Goal: Information Seeking & Learning: Learn about a topic

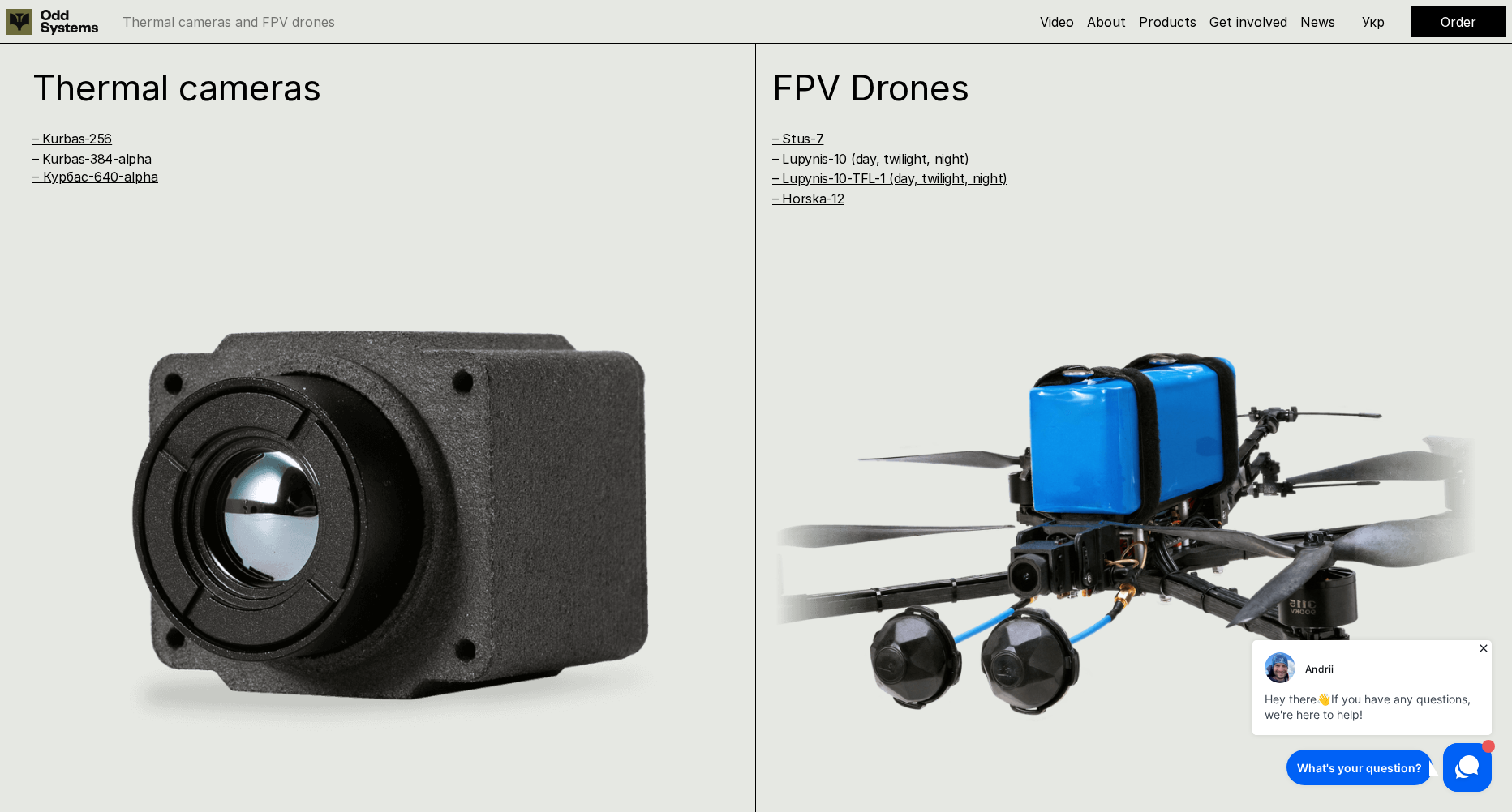
scroll to position [1621, 0]
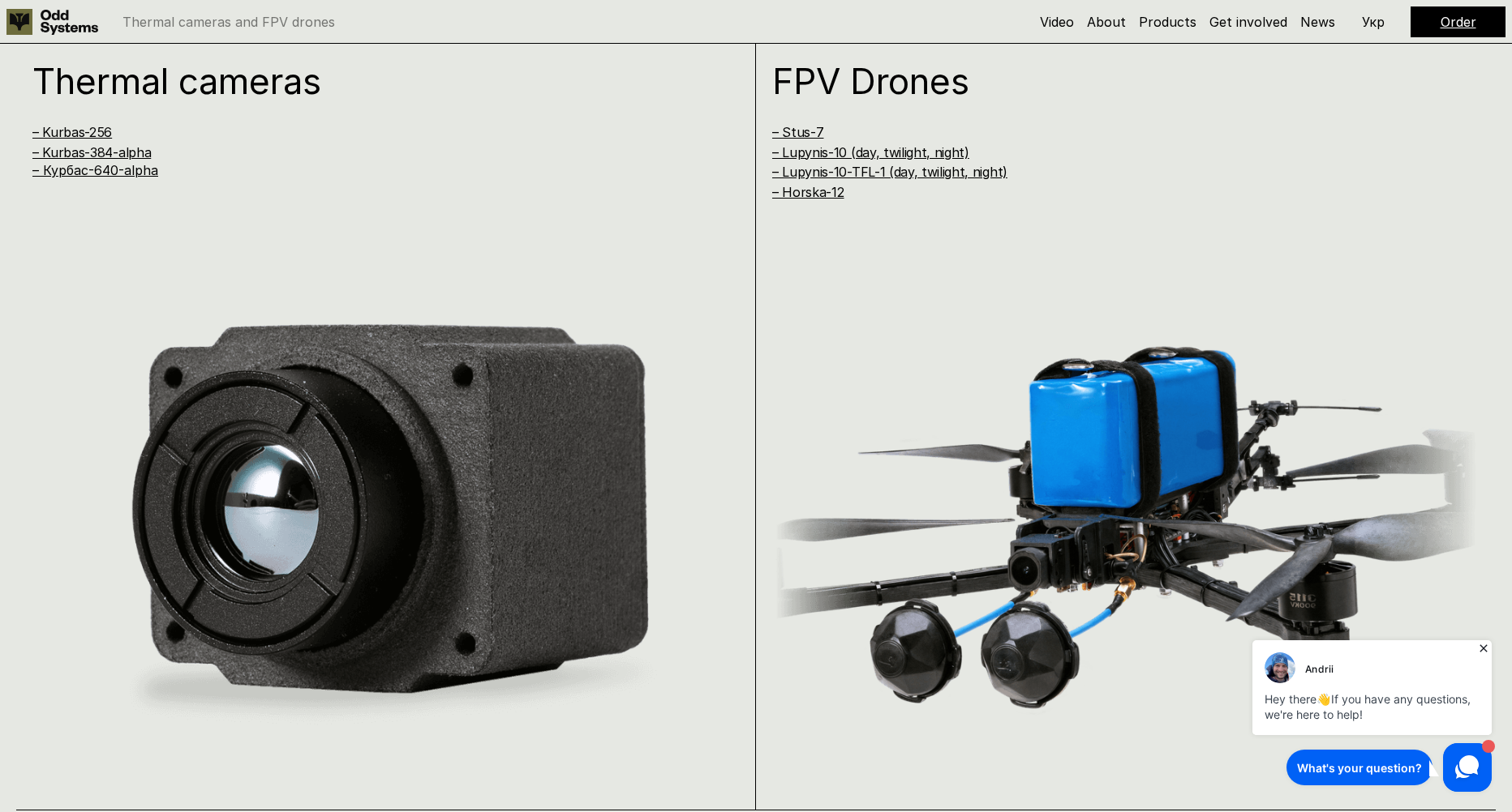
drag, startPoint x: 811, startPoint y: 137, endPoint x: 863, endPoint y: 118, distance: 55.4
drag, startPoint x: 913, startPoint y: 175, endPoint x: 1053, endPoint y: 74, distance: 172.6
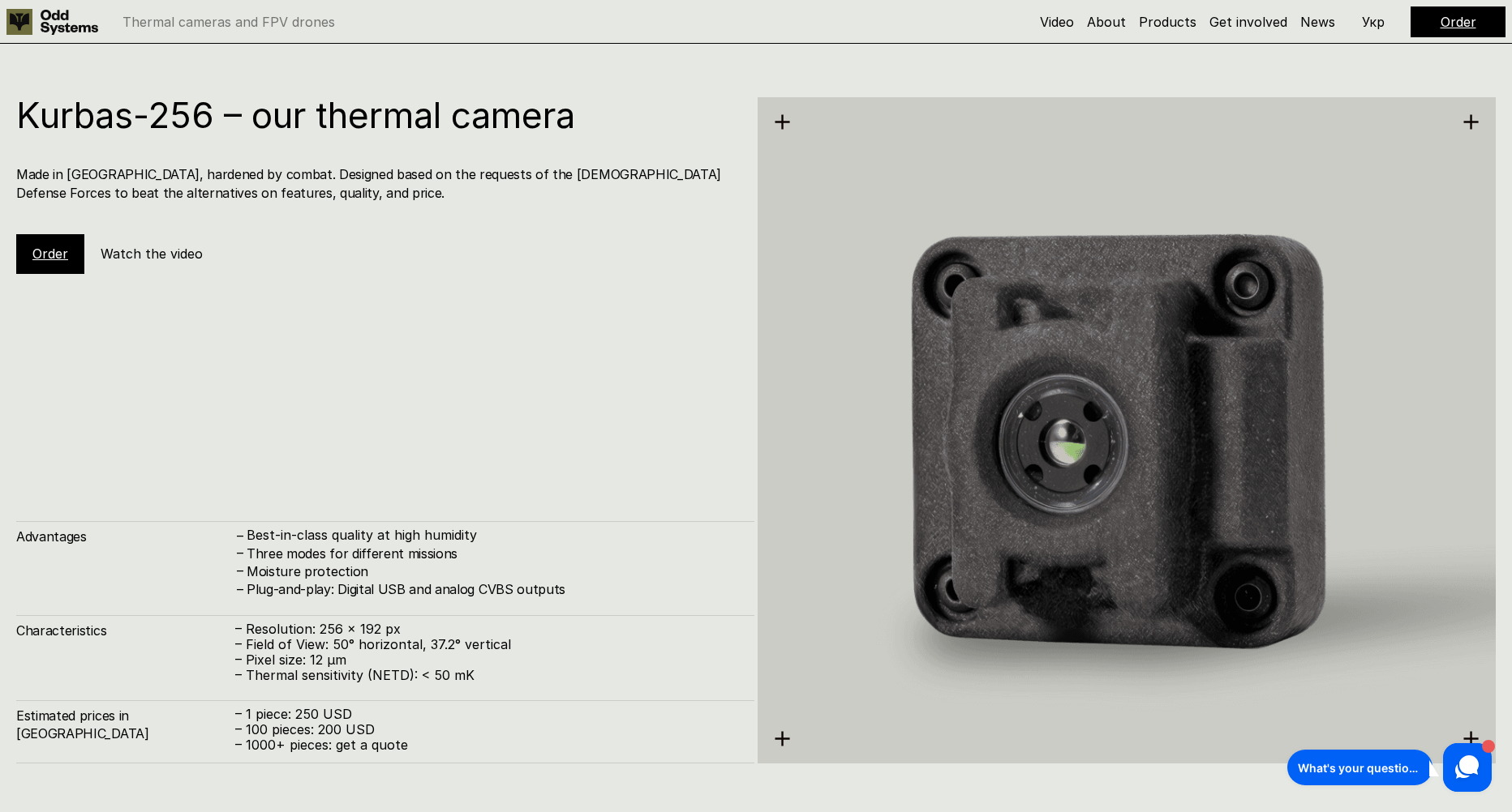
click at [56, 252] on link "Order" at bounding box center [51, 254] width 36 height 16
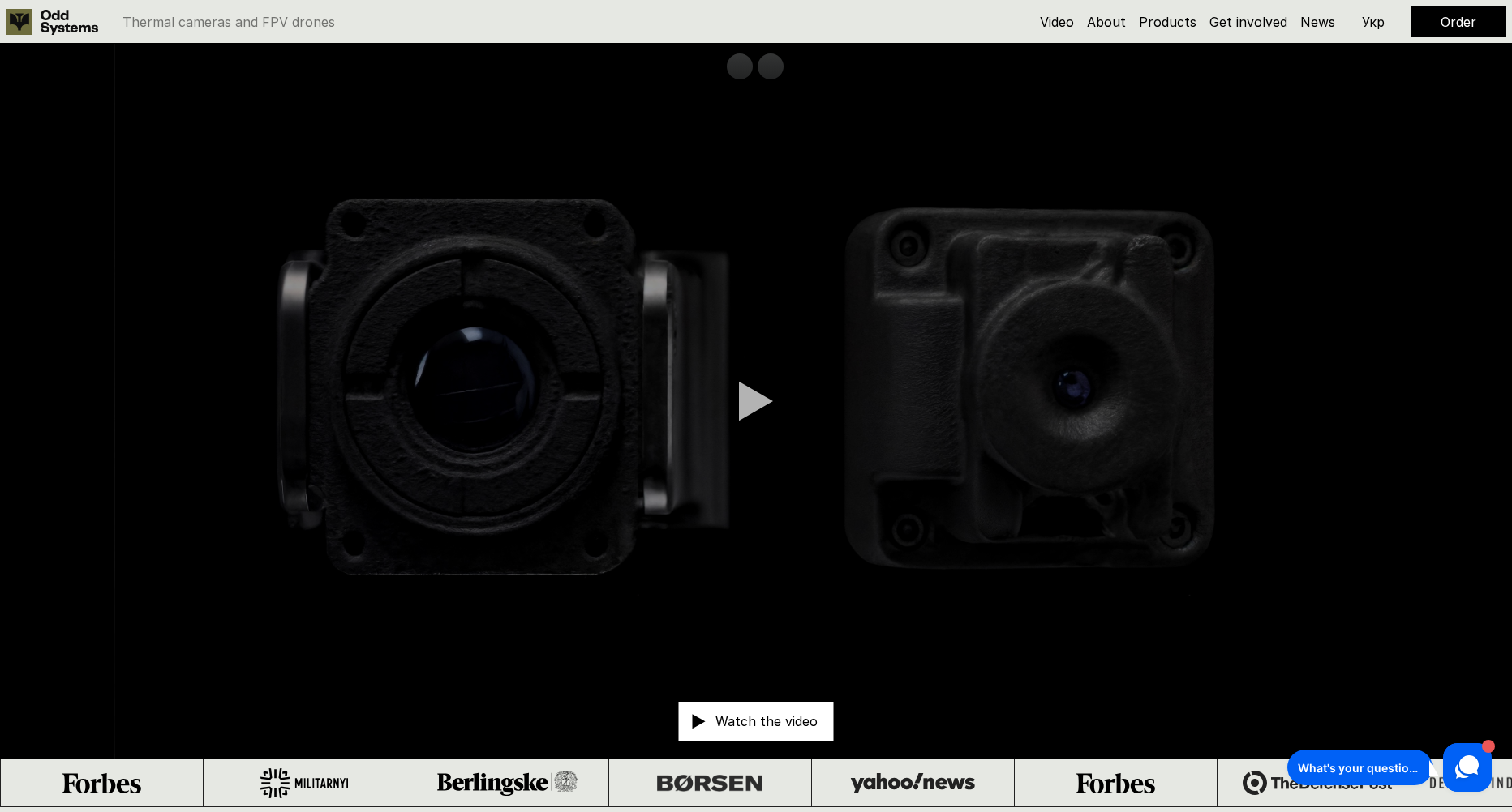
scroll to position [4870, 0]
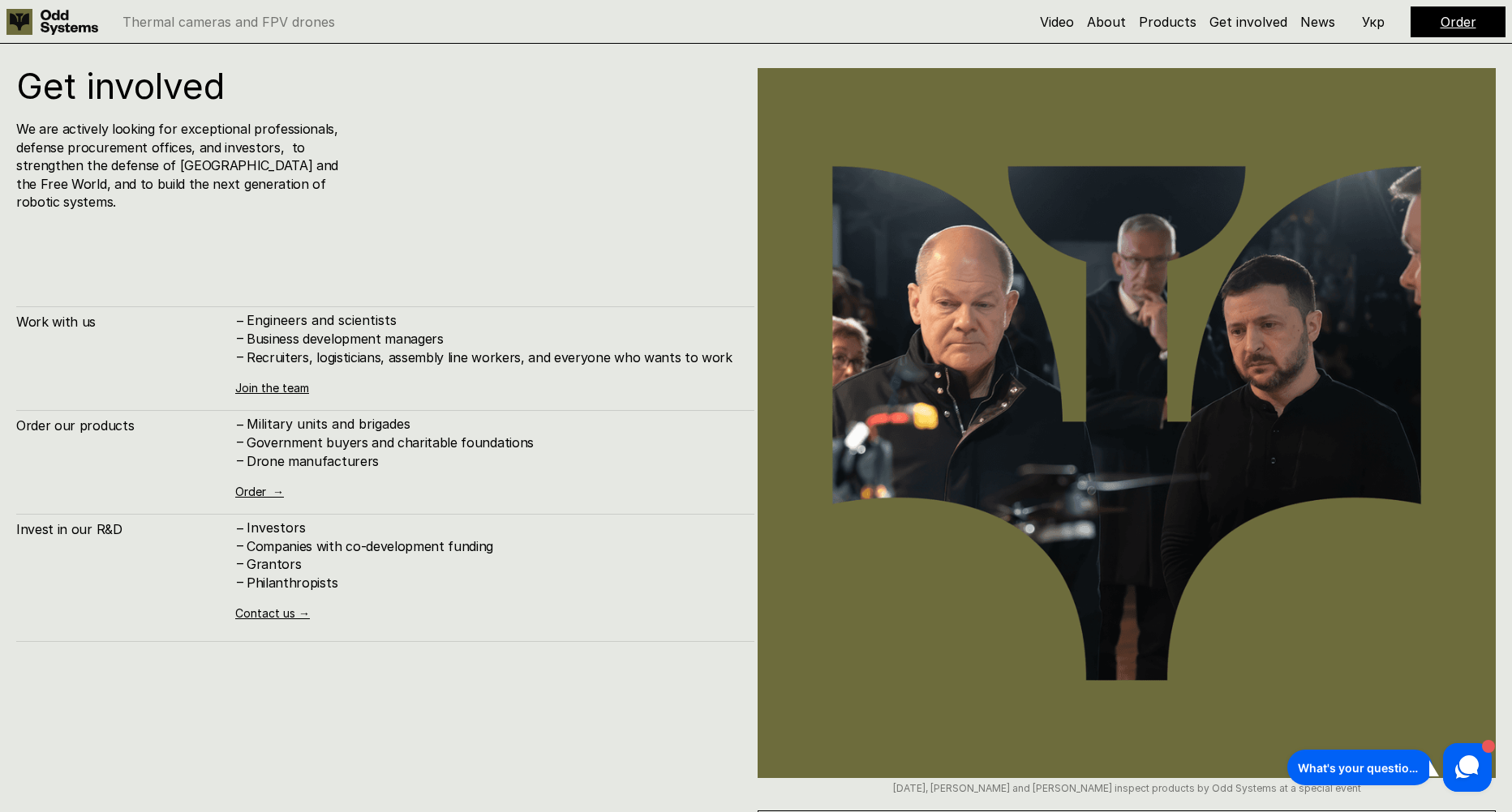
scroll to position [8198, 0]
